Goal: Task Accomplishment & Management: Use online tool/utility

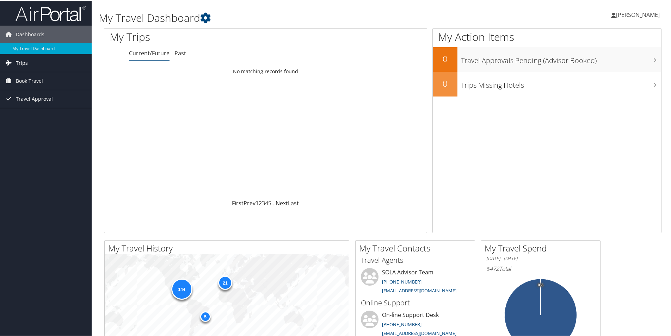
click at [23, 63] on span "Trips" at bounding box center [22, 63] width 12 height 18
click at [26, 62] on span "Trips" at bounding box center [22, 63] width 12 height 18
click at [27, 72] on link "Current/Future Trips" at bounding box center [46, 76] width 92 height 11
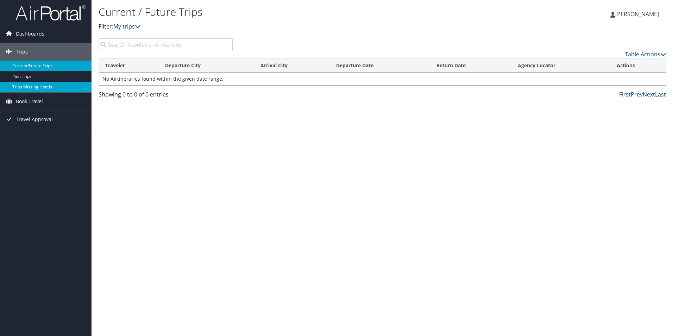
click at [31, 86] on link "Trips Missing Hotels" at bounding box center [46, 87] width 92 height 11
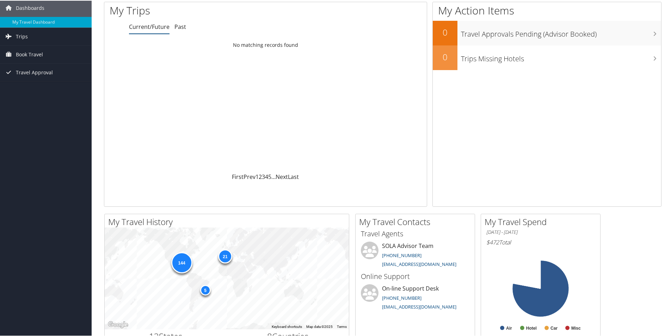
scroll to position [70, 0]
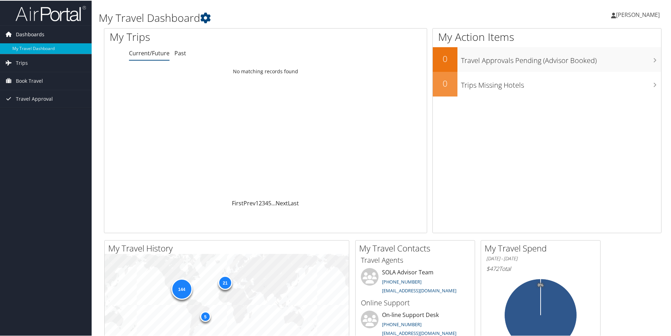
click at [9, 31] on icon at bounding box center [9, 33] width 11 height 11
click at [619, 15] on span "[PERSON_NAME]" at bounding box center [638, 14] width 44 height 8
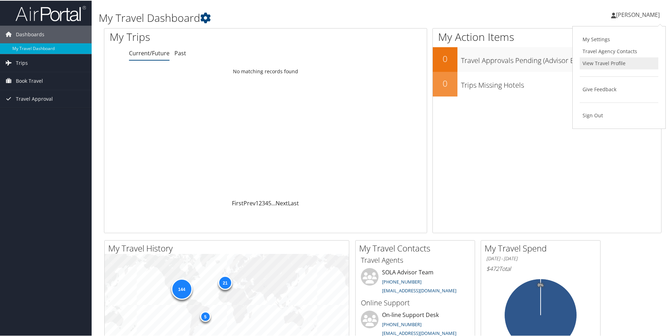
click at [593, 66] on link "View Travel Profile" at bounding box center [618, 63] width 79 height 12
click at [615, 15] on icon at bounding box center [613, 15] width 5 height 6
click at [592, 110] on link "Sign Out" at bounding box center [618, 115] width 79 height 12
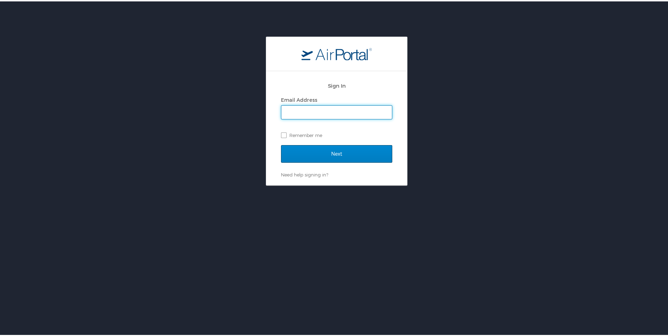
type input "mmanzella@crt.la.gov"
click at [339, 158] on input "Next" at bounding box center [336, 153] width 111 height 18
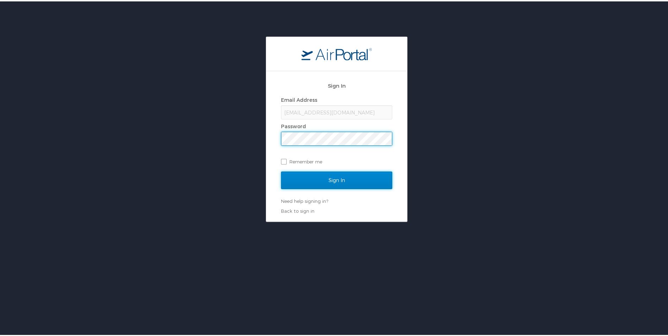
click at [327, 178] on input "Sign In" at bounding box center [336, 179] width 111 height 18
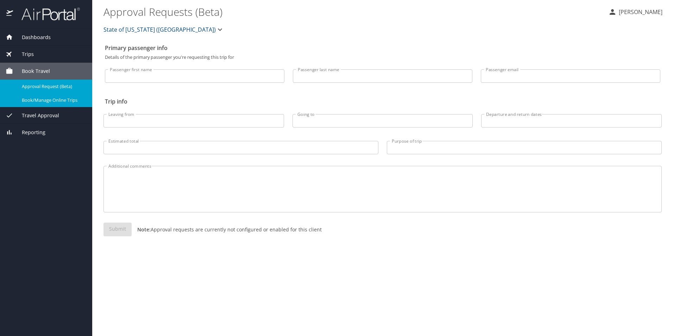
click at [35, 101] on span "Book/Manage Online Trips" at bounding box center [53, 100] width 62 height 7
